Goal: Task Accomplishment & Management: Use online tool/utility

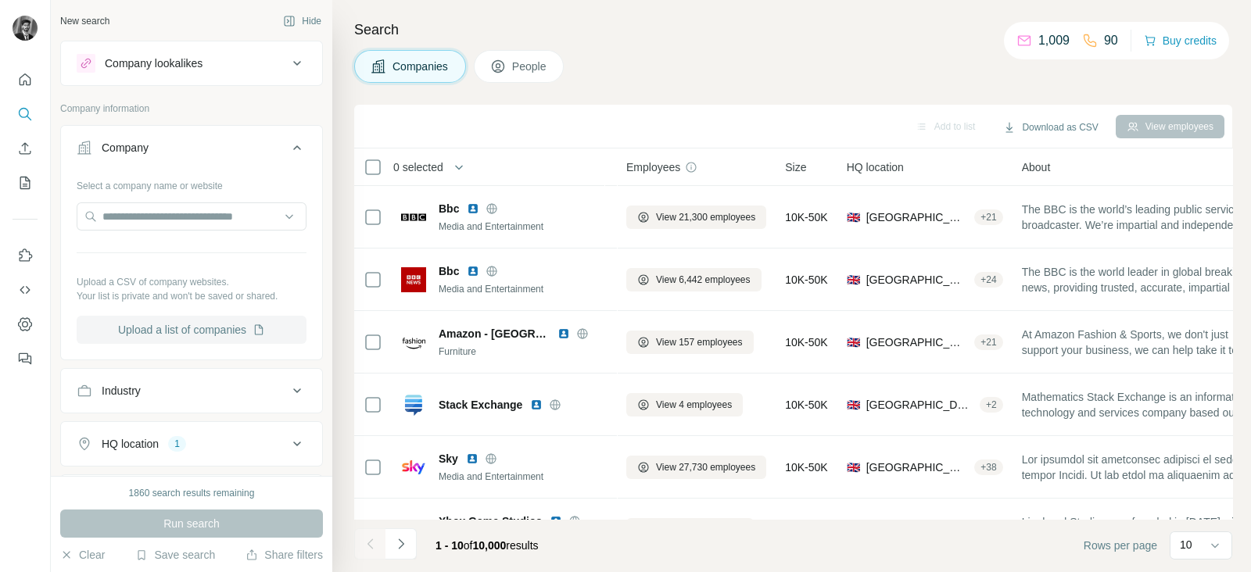
click at [210, 331] on button "Upload a list of companies" at bounding box center [192, 330] width 230 height 28
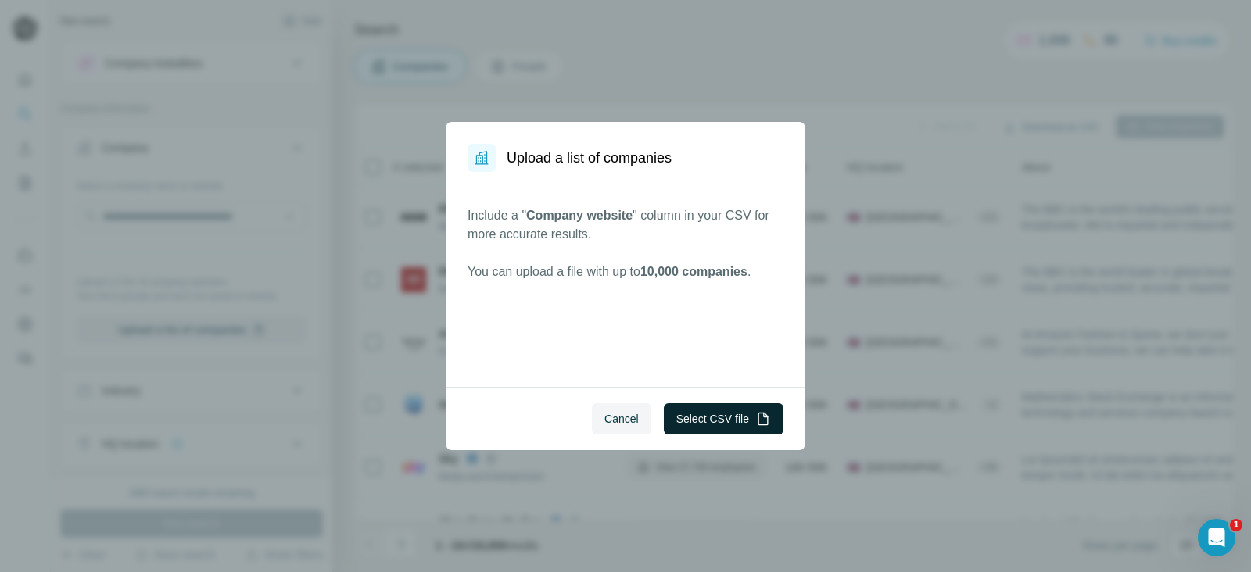
click at [718, 422] on button "Select CSV file" at bounding box center [724, 418] width 120 height 31
click at [718, 425] on button "Select CSV file" at bounding box center [724, 418] width 120 height 31
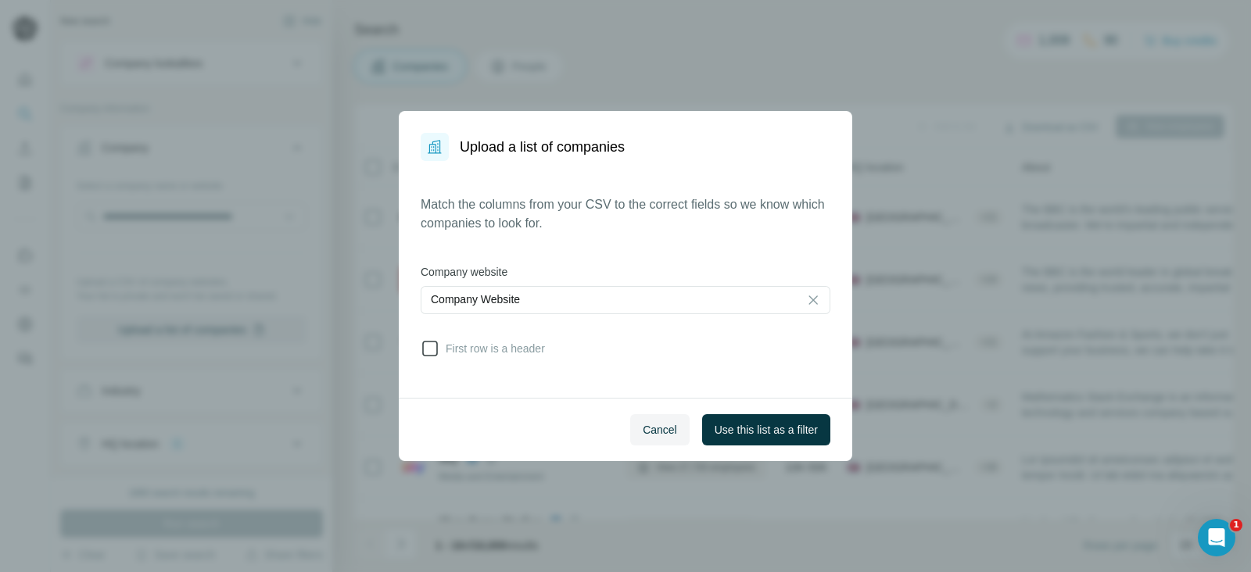
click at [438, 343] on icon at bounding box center [430, 348] width 19 height 19
click at [757, 428] on span "Use this list as a filter" at bounding box center [766, 430] width 103 height 16
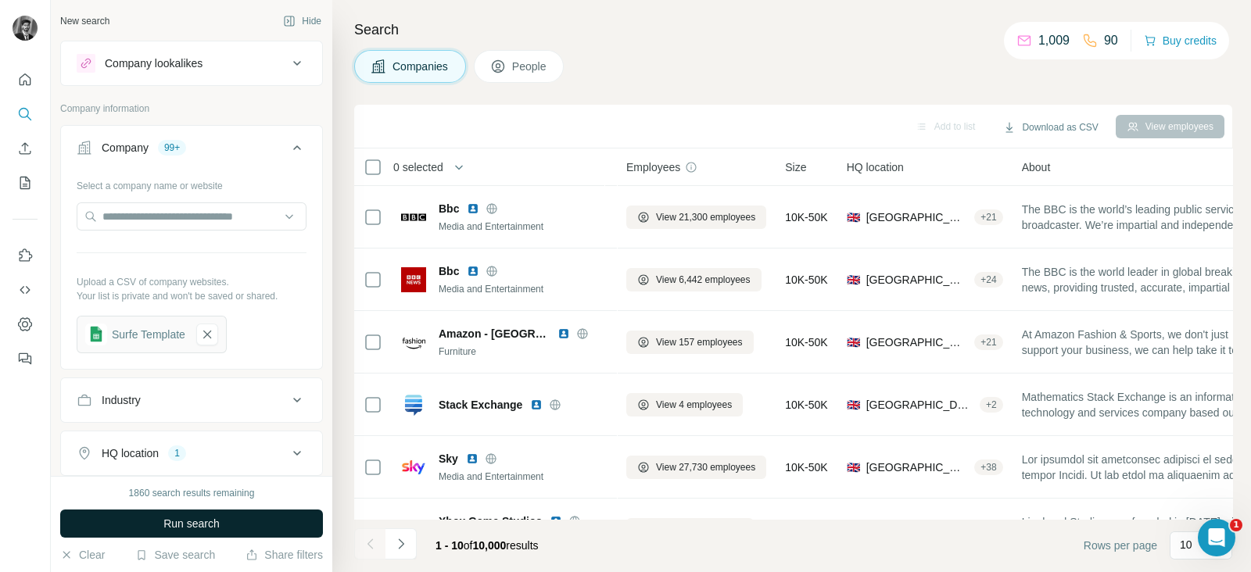
click at [225, 525] on button "Run search" at bounding box center [191, 524] width 263 height 28
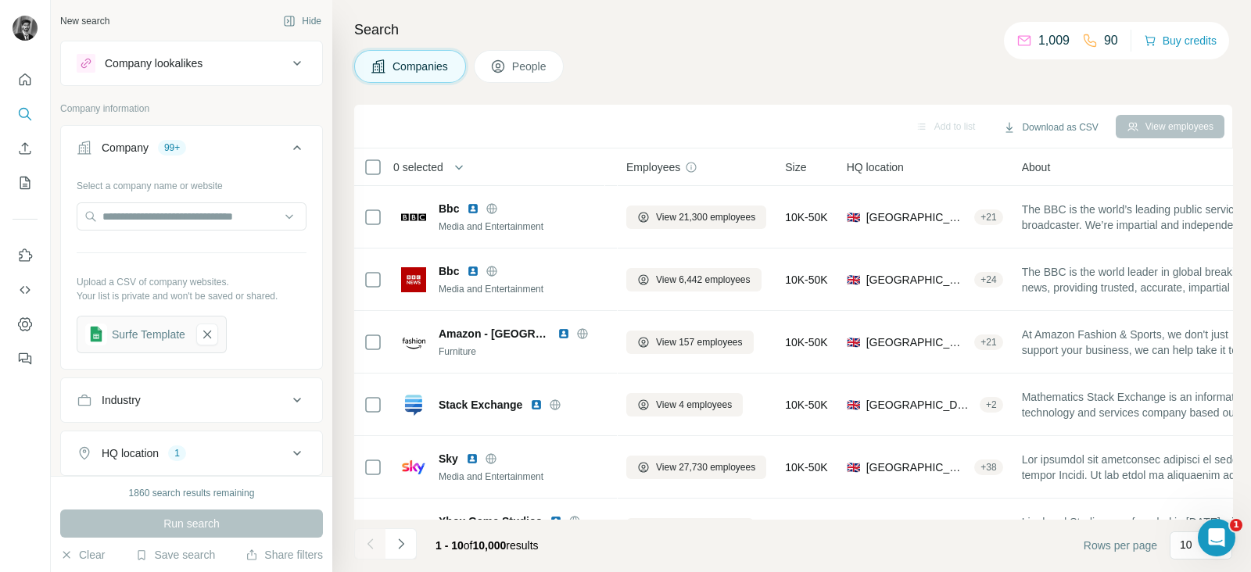
click at [422, 76] on button "Companies" at bounding box center [410, 66] width 112 height 33
click at [211, 342] on button "button" at bounding box center [207, 335] width 22 height 22
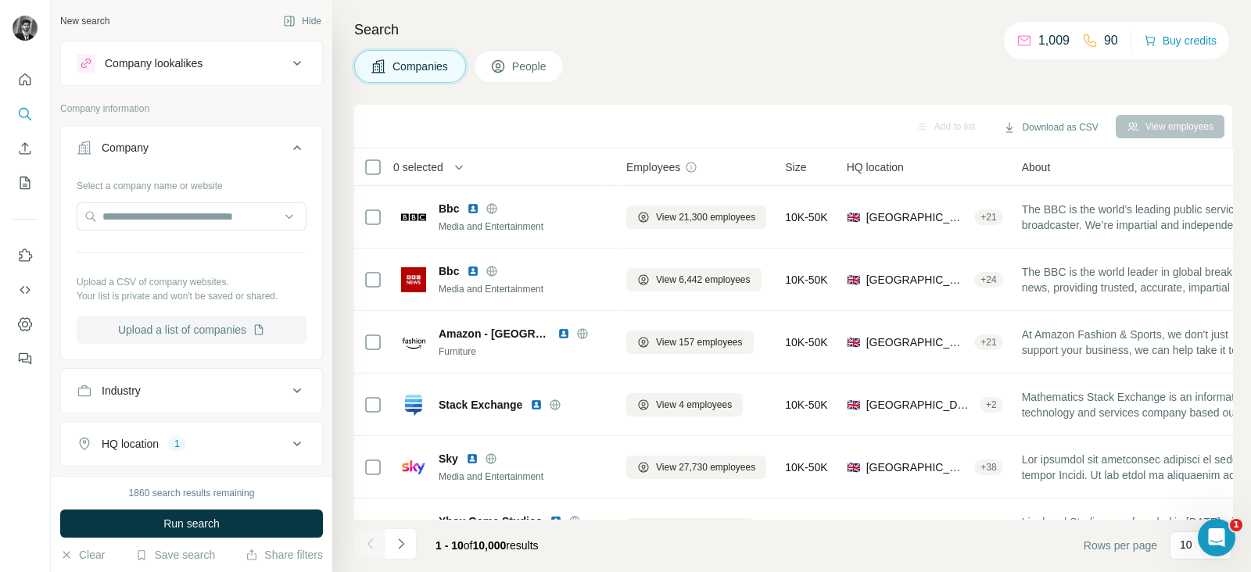
click at [181, 339] on button "Upload a list of companies" at bounding box center [192, 330] width 230 height 28
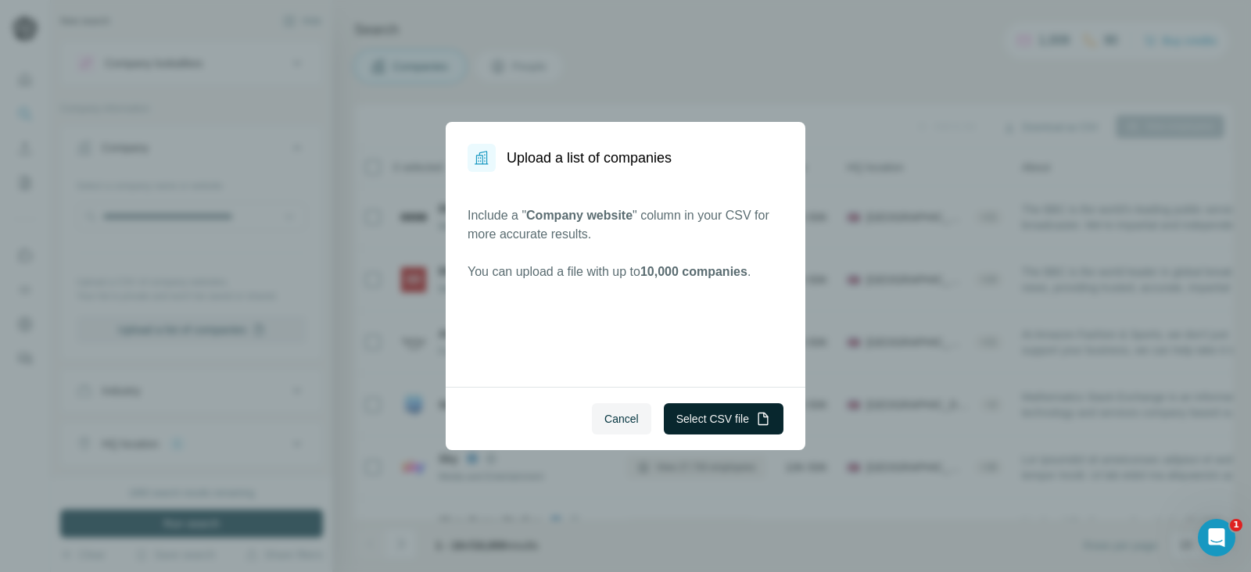
click at [715, 416] on button "Select CSV file" at bounding box center [724, 418] width 120 height 31
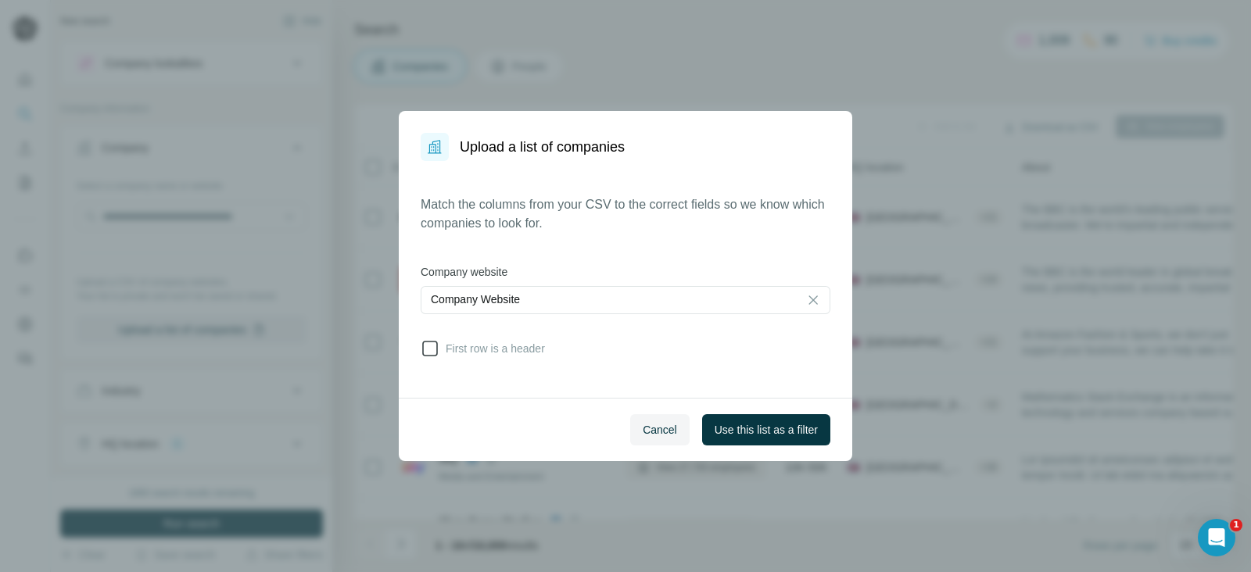
click at [447, 353] on span "First row is a header" at bounding box center [492, 349] width 106 height 16
click at [739, 432] on span "Use this list as a filter" at bounding box center [766, 430] width 103 height 16
